Goal: Task Accomplishment & Management: Use online tool/utility

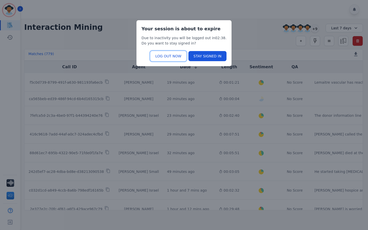
drag, startPoint x: 174, startPoint y: 57, endPoint x: 255, endPoint y: 19, distance: 89.4
click at [174, 57] on button "LOG OUT NOW" at bounding box center [168, 56] width 36 height 10
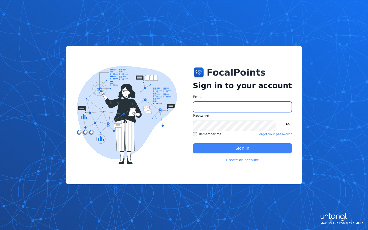
type input "**********"
click at [221, 148] on button "Sign in" at bounding box center [242, 148] width 99 height 10
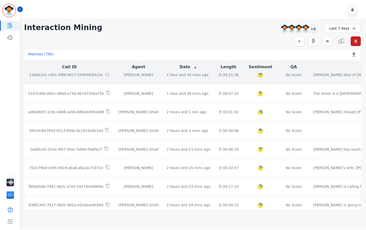
scroll to position [76, 0]
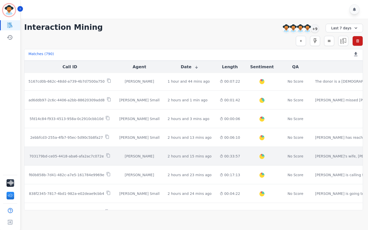
click at [216, 158] on td "00:33:57" at bounding box center [230, 156] width 29 height 19
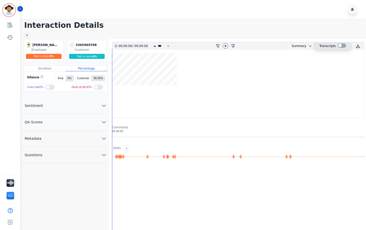
click at [340, 45] on div at bounding box center [342, 45] width 8 height 4
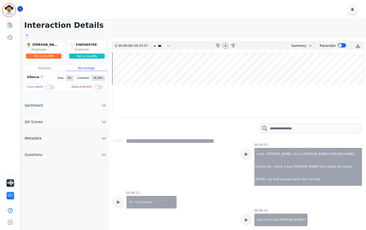
scroll to position [25, 0]
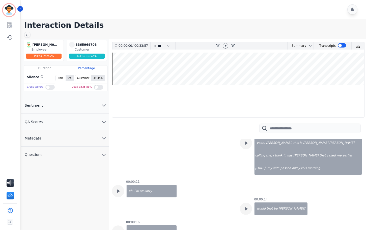
click at [178, 133] on div at bounding box center [238, 128] width 253 height 22
click at [164, 142] on div "00:00:00 [US_STATE] donor network, [PERSON_NAME] speaking." at bounding box center [170, 144] width 88 height 60
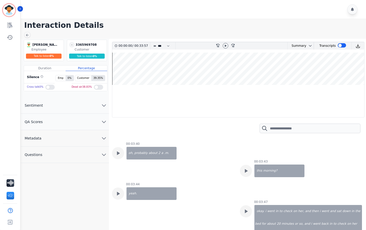
scroll to position [1186, 0]
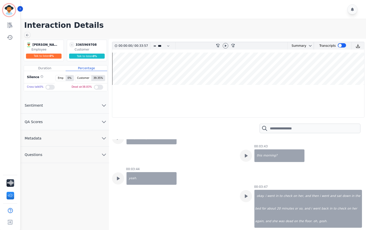
click at [225, 47] on icon at bounding box center [226, 46] width 2 height 2
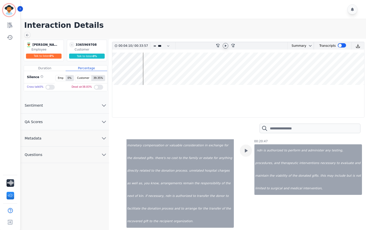
scroll to position [5953, 0]
